Goal: Information Seeking & Learning: Learn about a topic

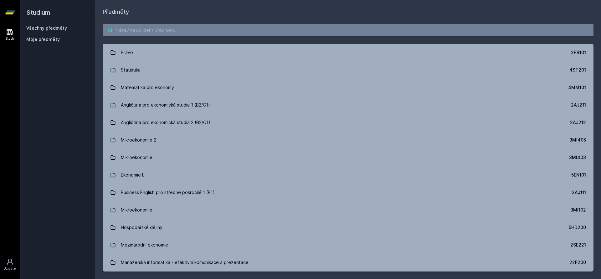
click at [164, 33] on input "search" at bounding box center [348, 30] width 490 height 13
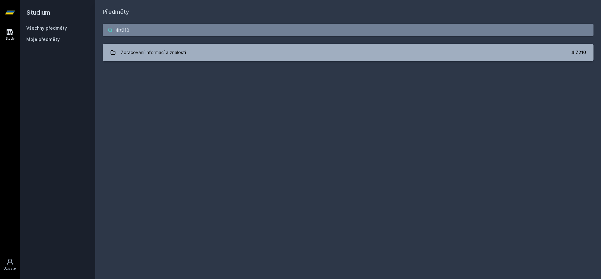
type input "4iz210"
click at [242, 39] on div "4iz210 Zpracování informací a znalostí 4IZ210 Jejda, něco se pokazilo." at bounding box center [347, 42] width 505 height 53
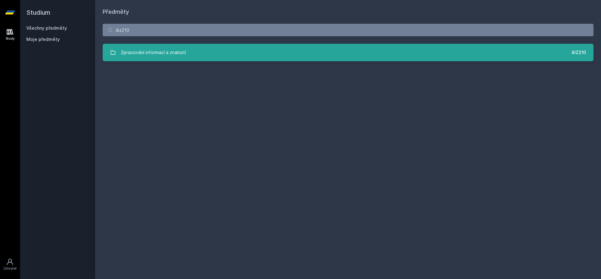
click at [243, 45] on link "Zpracování informací a znalostí 4IZ210" at bounding box center [348, 53] width 490 height 18
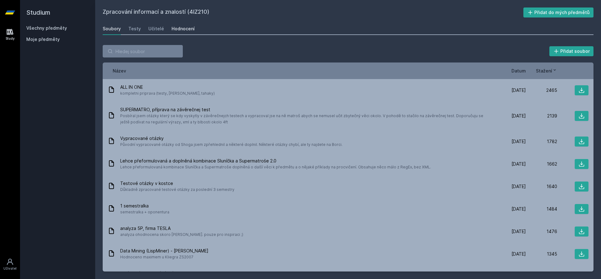
click at [181, 27] on div "Hodnocení" at bounding box center [182, 29] width 23 height 6
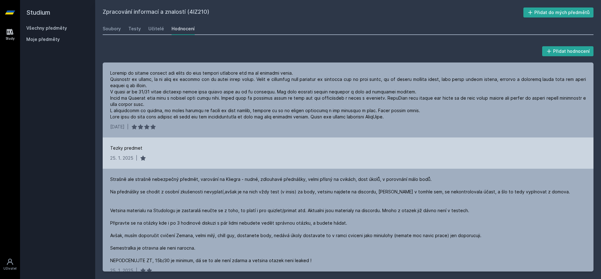
scroll to position [38, 0]
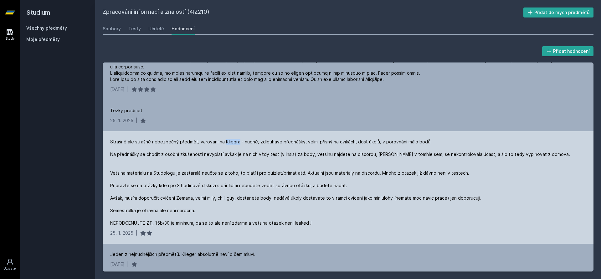
drag, startPoint x: 224, startPoint y: 142, endPoint x: 236, endPoint y: 141, distance: 12.2
click at [236, 141] on div "Strašně ale strašně nebezpečný předmět, varování na Kliegra - nudné, zdlouhavé …" at bounding box center [340, 183] width 461 height 88
click at [231, 155] on div "Strašně ale strašně nebezpečný předmět, varování na Kliegra - nudné, zdlouhavé …" at bounding box center [340, 183] width 461 height 88
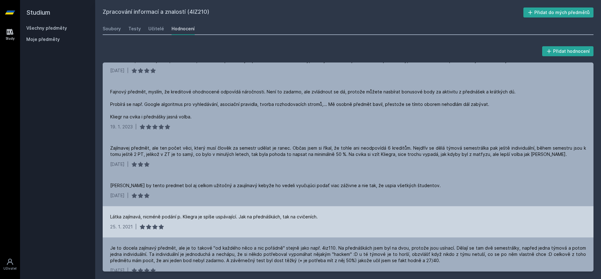
scroll to position [263, 0]
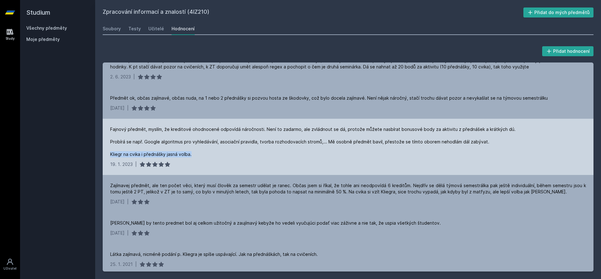
drag, startPoint x: 192, startPoint y: 153, endPoint x: 107, endPoint y: 156, distance: 84.5
click at [107, 156] on div "Fajnový předmět, myslím, že kreditové ohodnocené odpovídá náročnosti. Není to z…" at bounding box center [348, 147] width 490 height 56
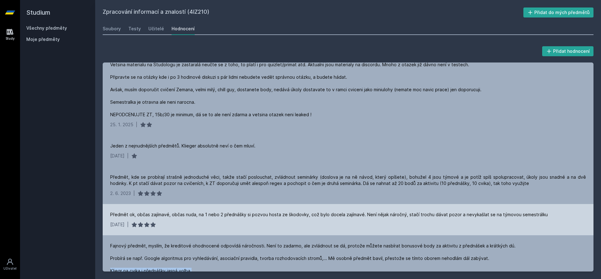
scroll to position [113, 0]
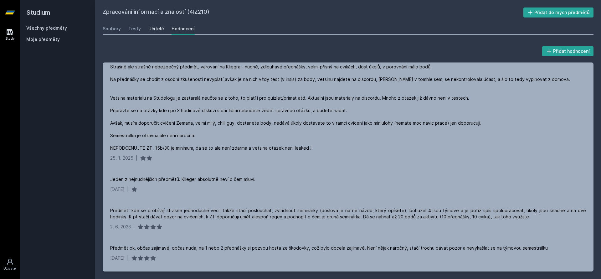
click at [151, 27] on div "Učitelé" at bounding box center [156, 29] width 16 height 6
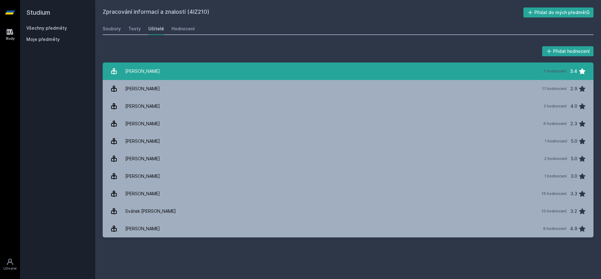
click at [202, 70] on link "[PERSON_NAME] 7 hodnocení 3.4" at bounding box center [348, 72] width 490 height 18
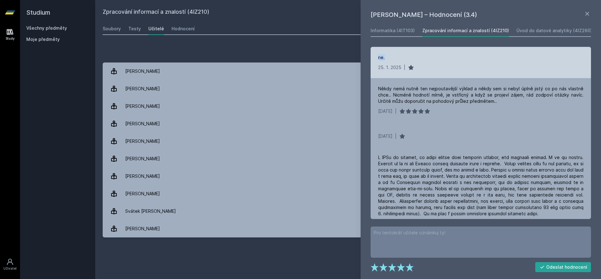
drag, startPoint x: 386, startPoint y: 60, endPoint x: 377, endPoint y: 59, distance: 8.6
click at [377, 59] on div "[DATE] |" at bounding box center [480, 62] width 220 height 31
click at [376, 63] on div "[DATE] |" at bounding box center [480, 62] width 220 height 31
drag, startPoint x: 390, startPoint y: 57, endPoint x: 378, endPoint y: 57, distance: 11.6
click at [378, 57] on div "ne." at bounding box center [480, 57] width 205 height 6
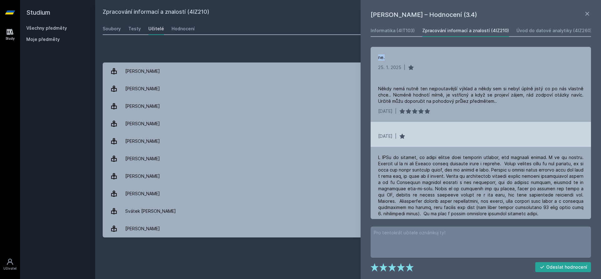
drag, startPoint x: 412, startPoint y: 135, endPoint x: 395, endPoint y: 136, distance: 16.9
click at [395, 136] on div "[DATE] |" at bounding box center [480, 136] width 205 height 6
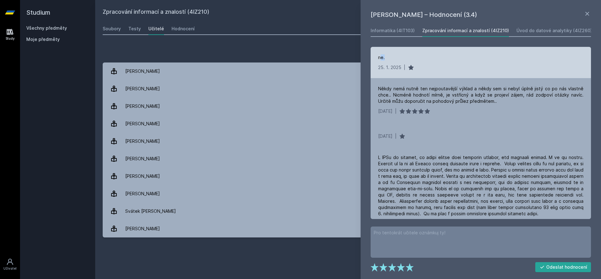
drag, startPoint x: 393, startPoint y: 61, endPoint x: 379, endPoint y: 61, distance: 13.8
click at [379, 61] on div "[DATE] |" at bounding box center [480, 62] width 220 height 31
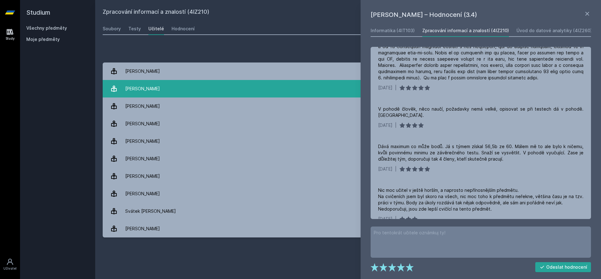
scroll to position [147, 0]
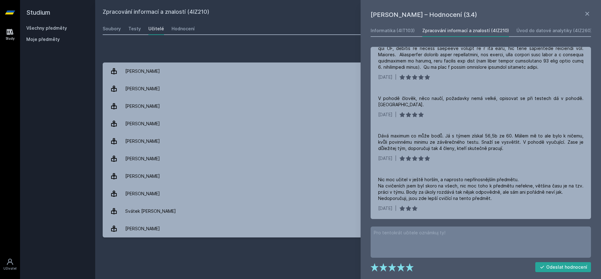
click at [251, 52] on div "Přidat hodnocení" at bounding box center [348, 51] width 490 height 13
click at [587, 13] on icon at bounding box center [587, 14] width 8 height 8
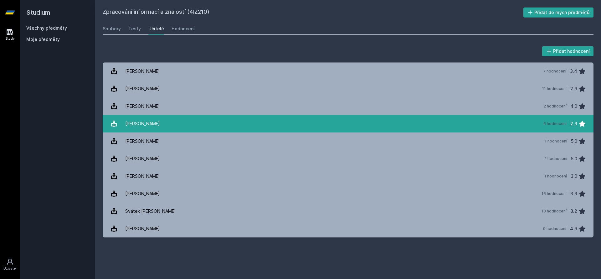
click at [471, 125] on link "[PERSON_NAME][DATE] hodnocení 2.3" at bounding box center [348, 124] width 490 height 18
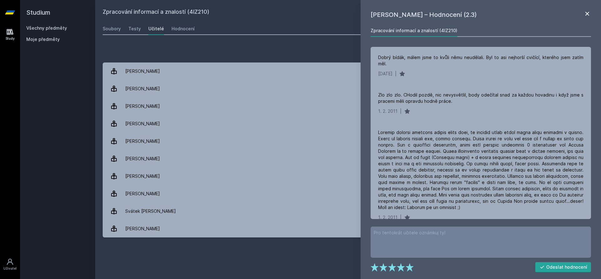
click at [587, 13] on icon at bounding box center [587, 14] width 4 height 4
click at [37, 30] on link "Všechny předměty" at bounding box center [46, 27] width 41 height 5
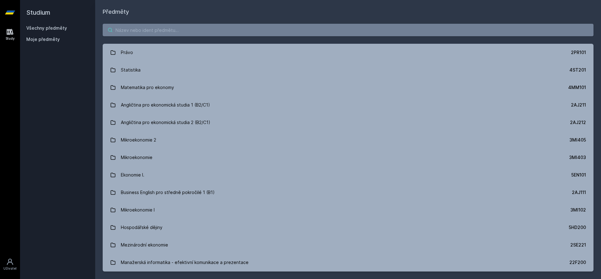
click at [171, 29] on input "search" at bounding box center [348, 30] width 490 height 13
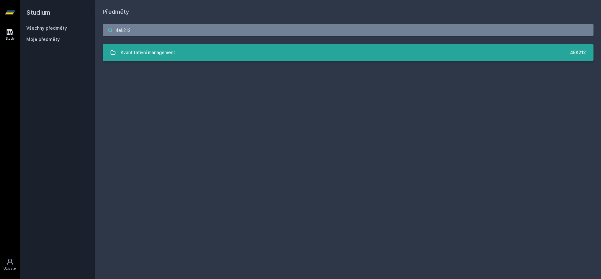
type input "4ek212"
click at [183, 58] on link "Kvantitativní management 4EK212" at bounding box center [348, 53] width 490 height 18
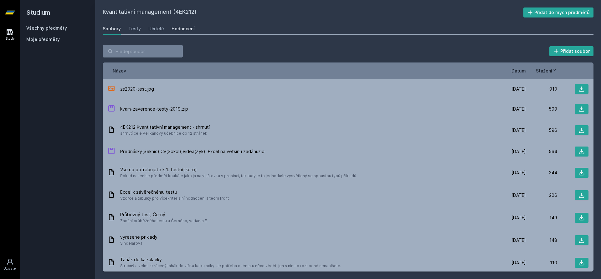
click at [177, 29] on div "Hodnocení" at bounding box center [182, 29] width 23 height 6
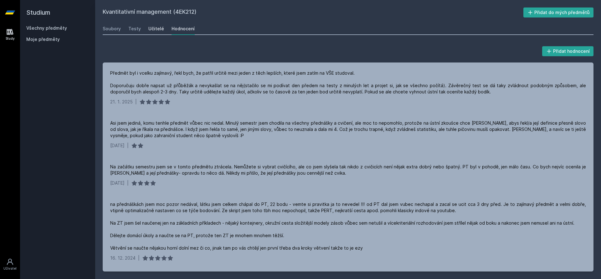
click at [150, 28] on div "Učitelé" at bounding box center [156, 29] width 16 height 6
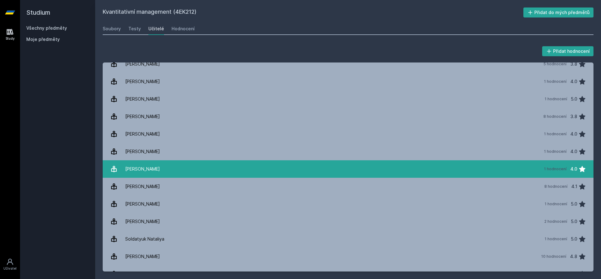
scroll to position [53, 0]
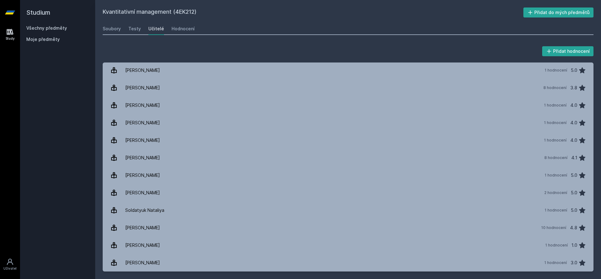
click at [54, 28] on link "Všechny předměty" at bounding box center [46, 27] width 41 height 5
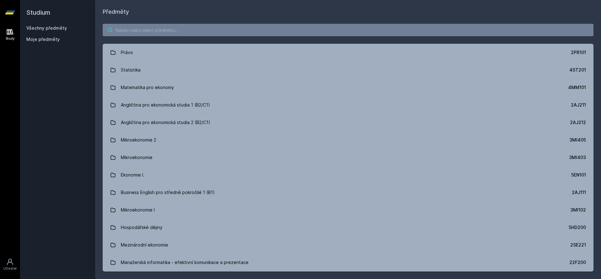
click at [172, 26] on input "search" at bounding box center [348, 30] width 490 height 13
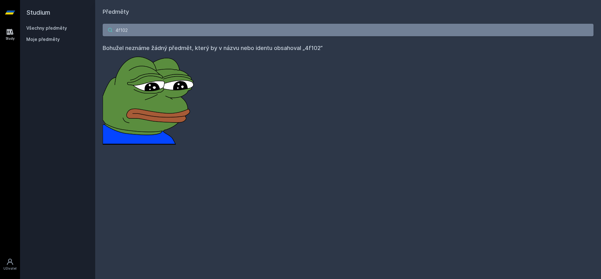
type input "4f102"
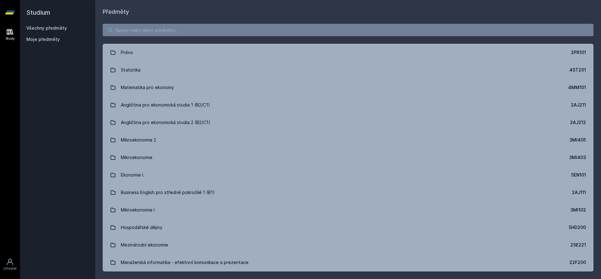
click at [171, 31] on input "search" at bounding box center [348, 30] width 490 height 13
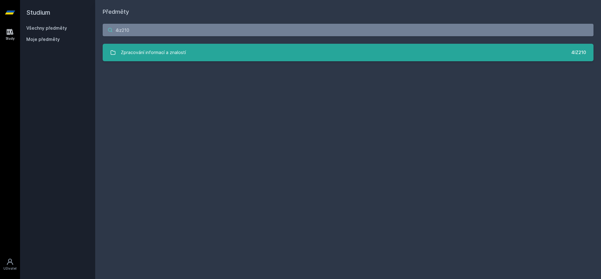
type input "4iz210"
click at [165, 49] on div "Zpracování informací a znalostí" at bounding box center [153, 52] width 65 height 13
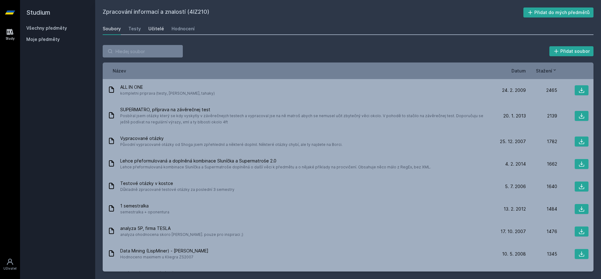
click at [155, 32] on div "Učitelé" at bounding box center [156, 29] width 16 height 6
